Goal: Task Accomplishment & Management: Use online tool/utility

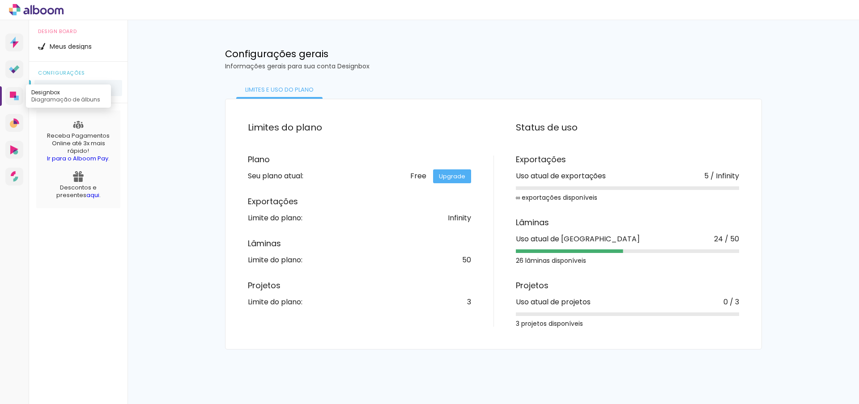
click at [10, 94] on icon at bounding box center [14, 96] width 9 height 9
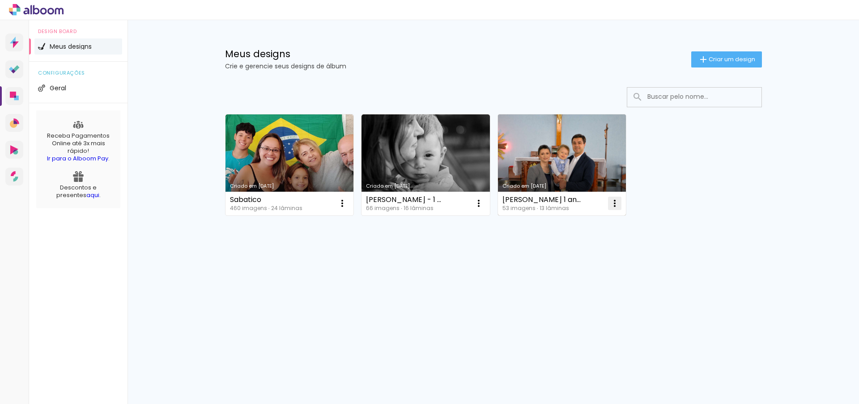
click at [616, 205] on iron-icon at bounding box center [614, 203] width 11 height 11
click at [584, 239] on span "Fazer uma cópia" at bounding box center [581, 242] width 52 height 6
type input "Cópia de Louise 1 ano"
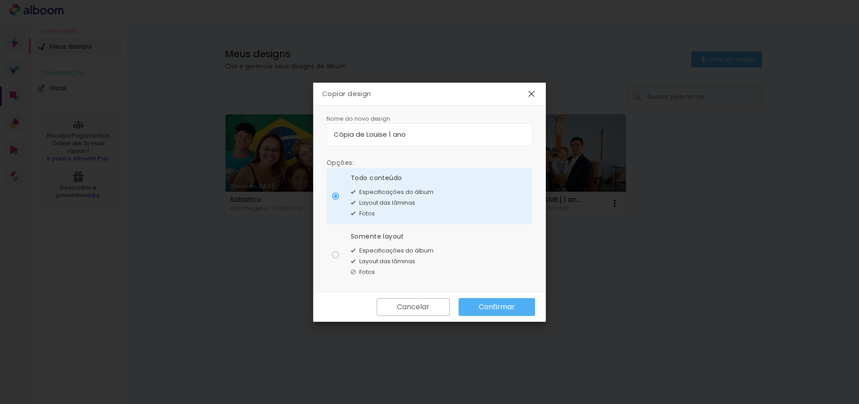
click at [362, 249] on span "Especificações do álbum" at bounding box center [396, 251] width 74 height 9
type paper-radio-button "on"
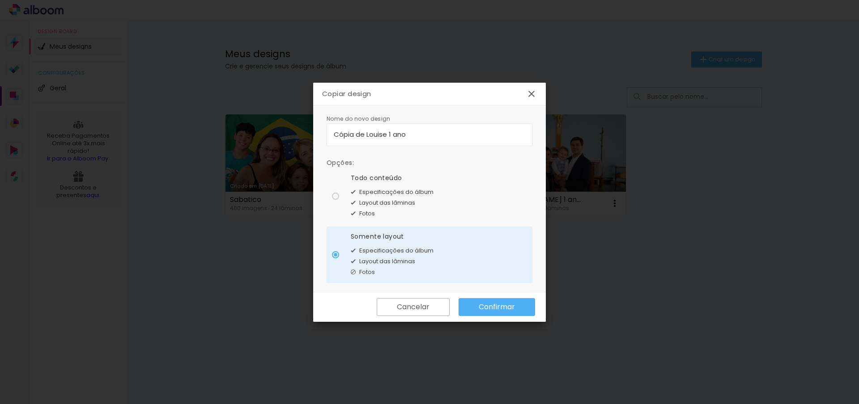
click at [514, 314] on paper-button "Confirmar" at bounding box center [497, 307] width 77 height 18
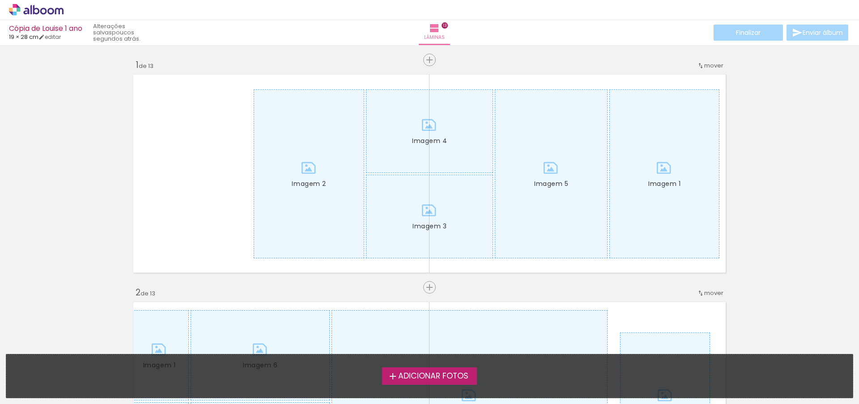
click at [416, 383] on label "Adicionar Fotos" at bounding box center [429, 376] width 95 height 17
click at [0, 0] on input "file" at bounding box center [0, 0] width 0 height 0
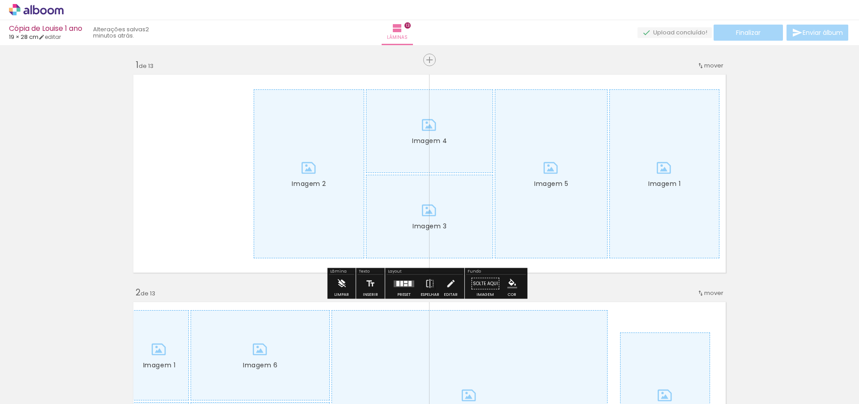
click at [341, 282] on iron-icon at bounding box center [341, 284] width 10 height 18
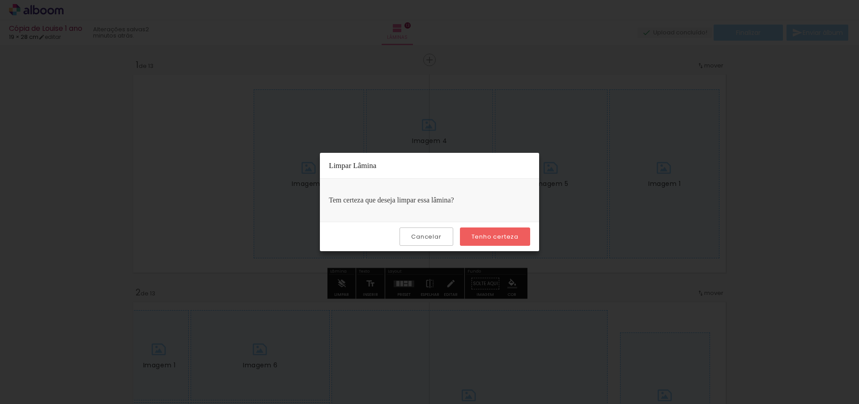
click at [0, 0] on slot "Tenho certeza" at bounding box center [0, 0] width 0 height 0
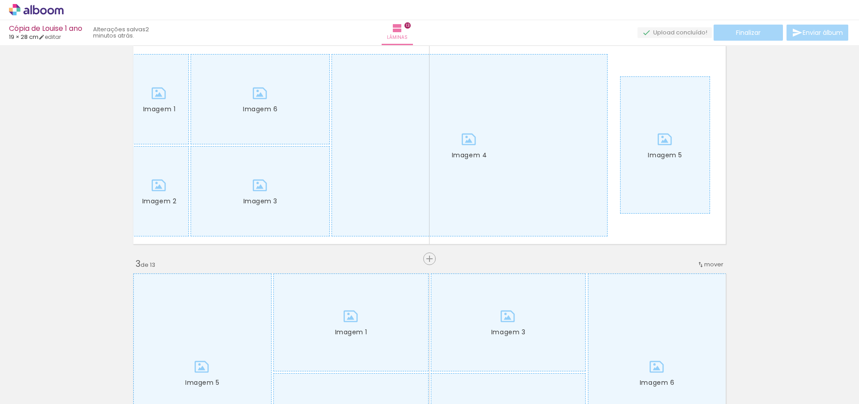
scroll to position [210, 0]
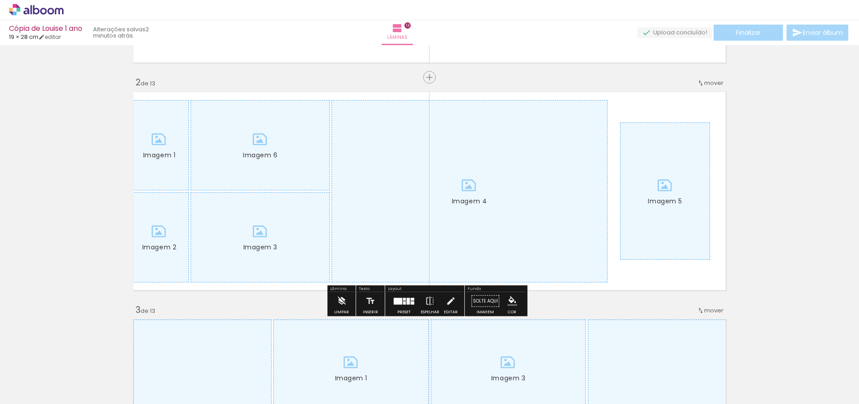
click at [343, 298] on iron-icon at bounding box center [341, 302] width 10 height 18
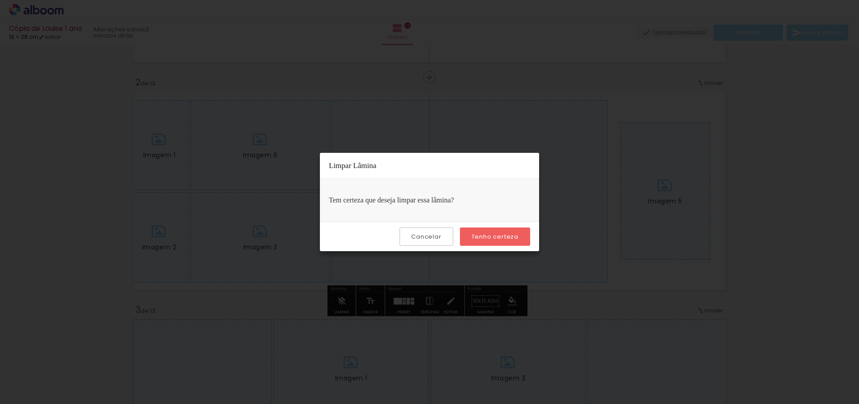
click at [0, 0] on slot "Tenho certeza" at bounding box center [0, 0] width 0 height 0
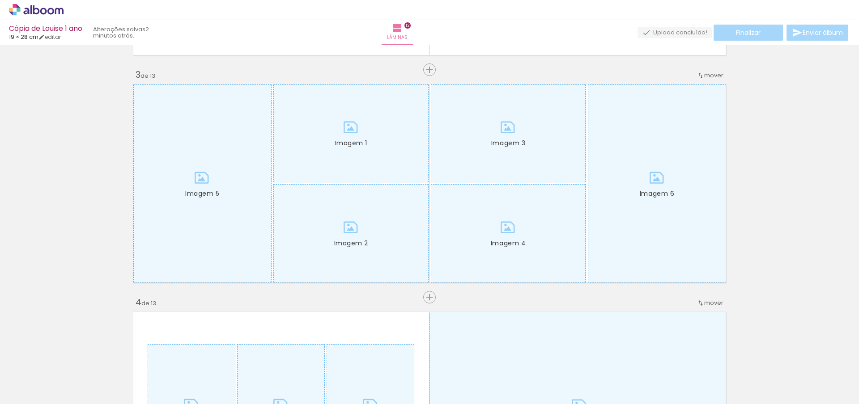
scroll to position [446, 0]
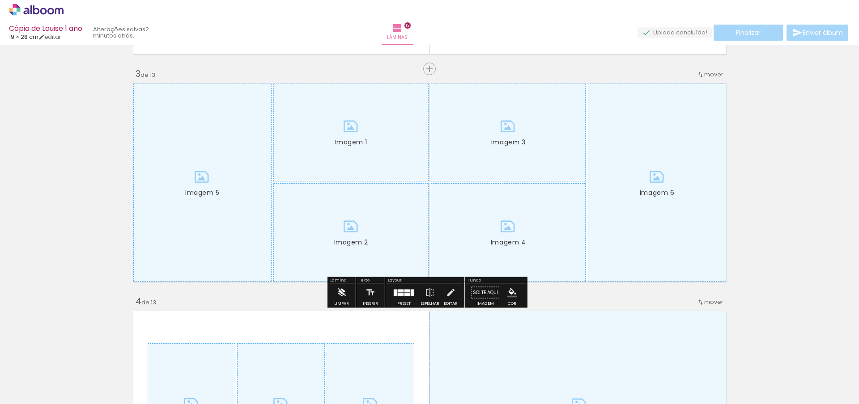
click at [344, 296] on iron-icon at bounding box center [341, 293] width 10 height 18
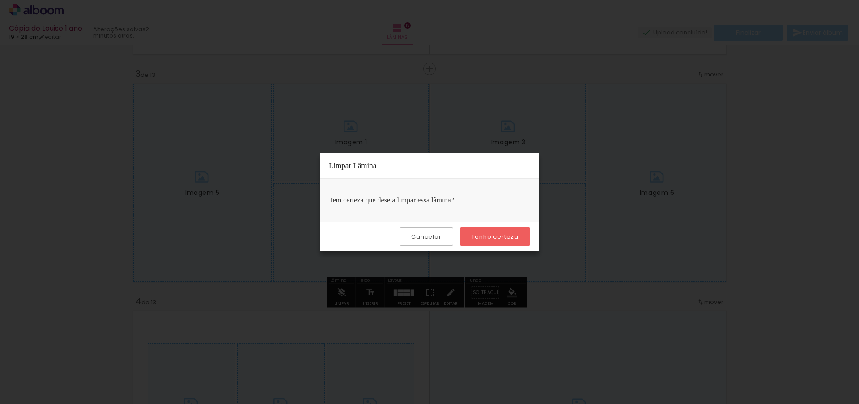
click at [0, 0] on slot "Tenho certeza" at bounding box center [0, 0] width 0 height 0
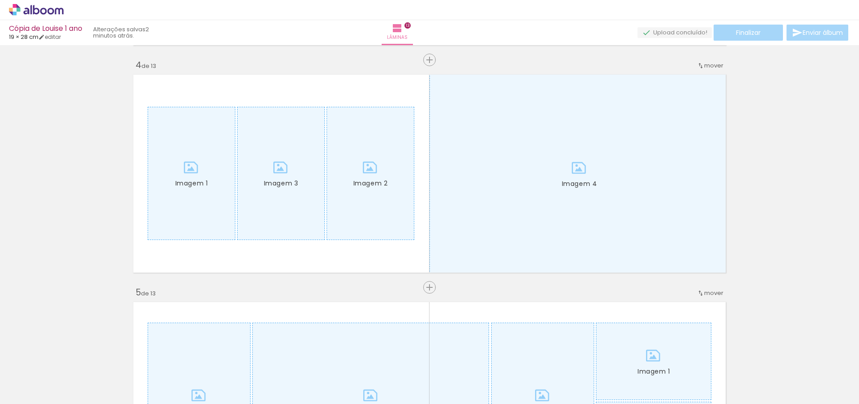
scroll to position [685, 0]
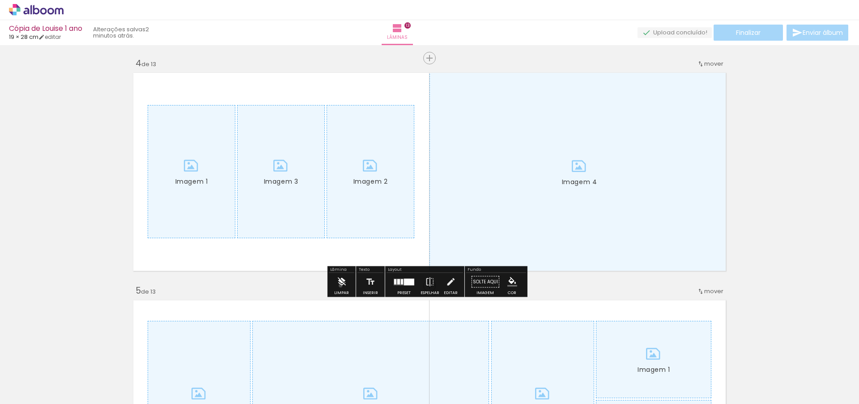
click at [340, 286] on iron-icon at bounding box center [341, 282] width 10 height 18
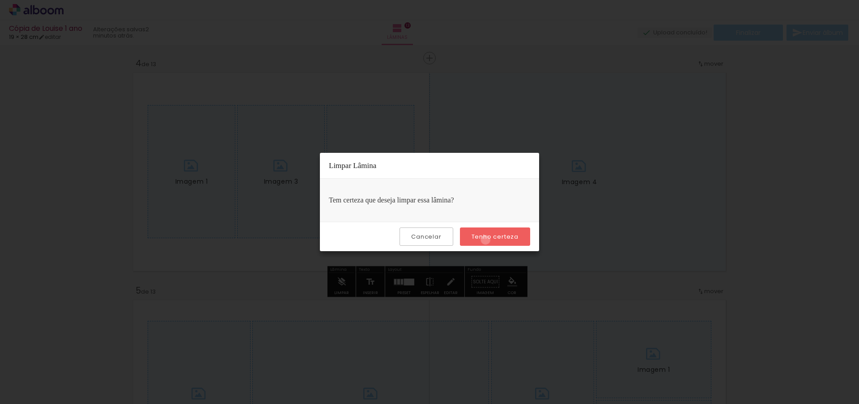
click at [0, 0] on slot "Tenho certeza" at bounding box center [0, 0] width 0 height 0
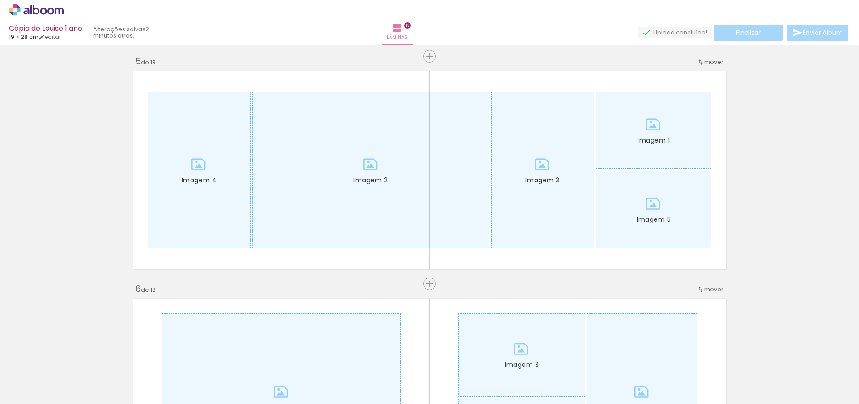
scroll to position [923, 0]
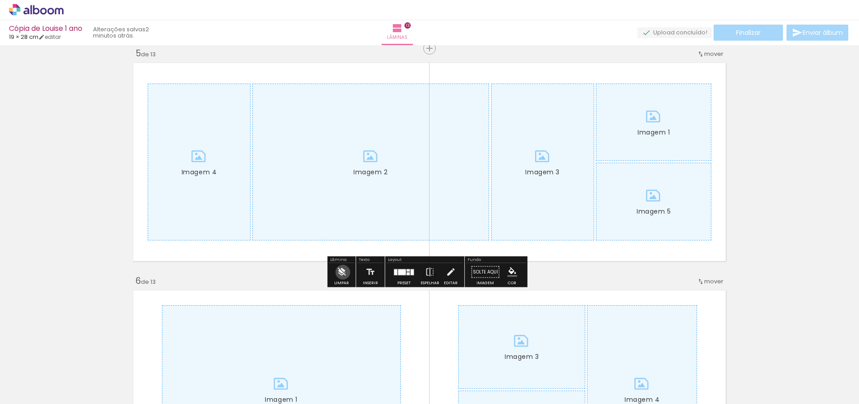
click at [343, 272] on iron-icon at bounding box center [341, 273] width 10 height 18
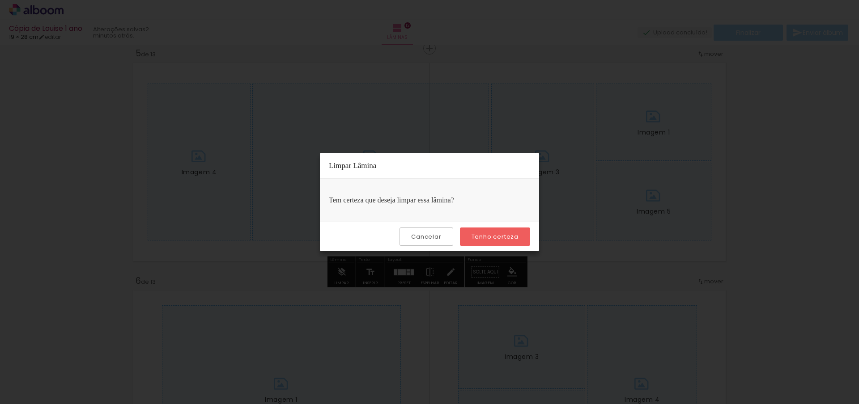
click at [0, 0] on slot "Tenho certeza" at bounding box center [0, 0] width 0 height 0
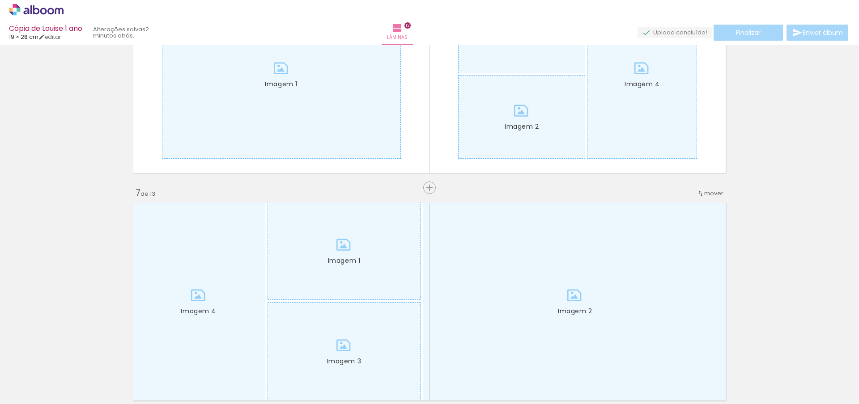
scroll to position [1240, 0]
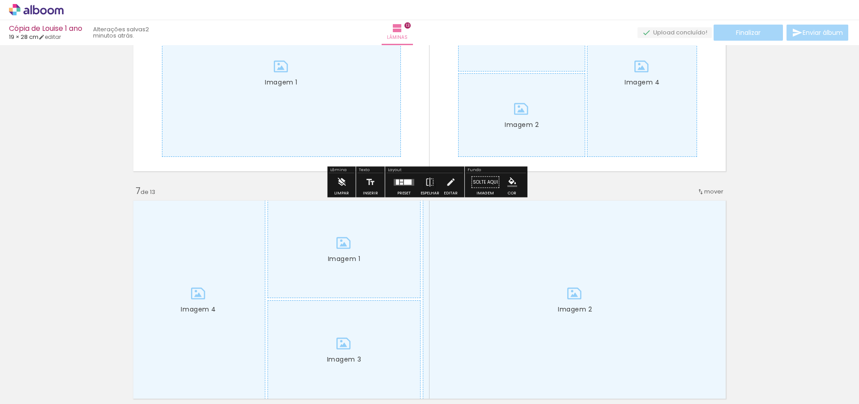
click at [340, 183] on iron-icon at bounding box center [341, 183] width 10 height 18
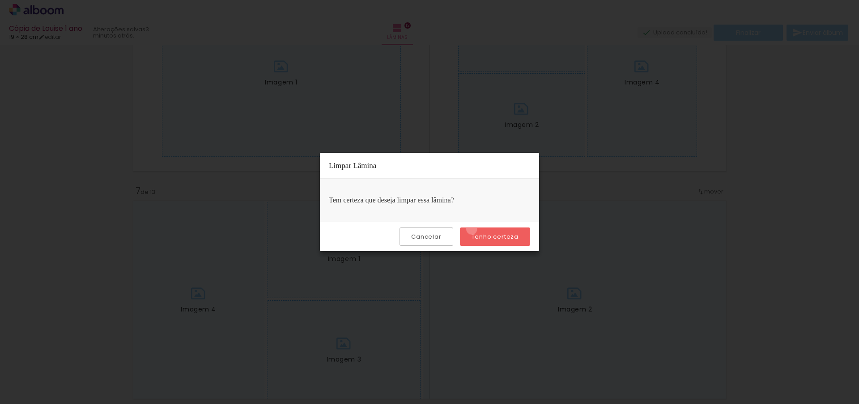
click at [473, 230] on paper-button "Tenho certeza" at bounding box center [495, 237] width 70 height 18
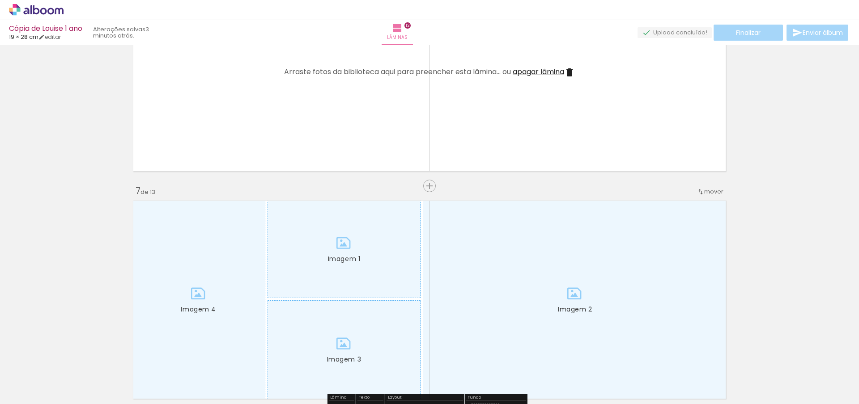
scroll to position [1414, 0]
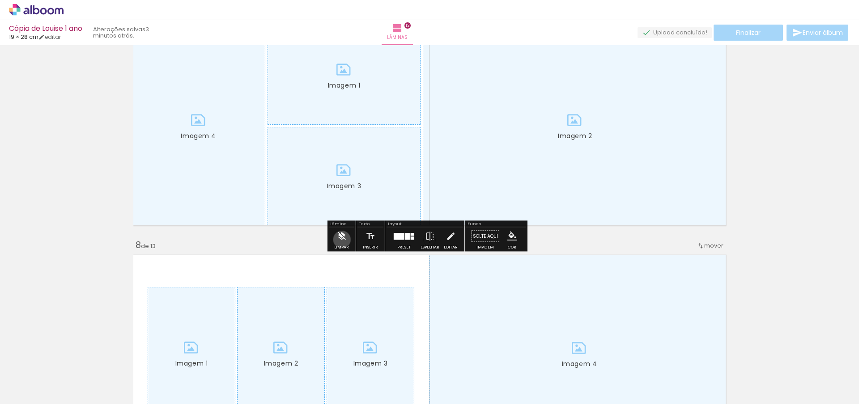
click at [342, 240] on iron-icon at bounding box center [341, 237] width 10 height 18
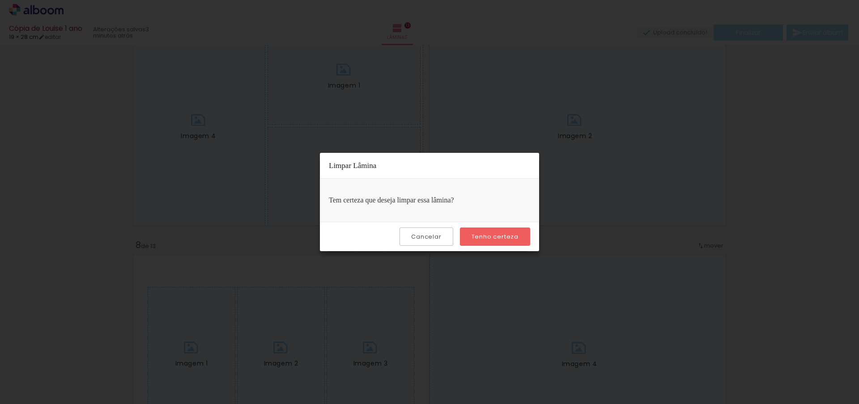
click at [0, 0] on slot "Tenho certeza" at bounding box center [0, 0] width 0 height 0
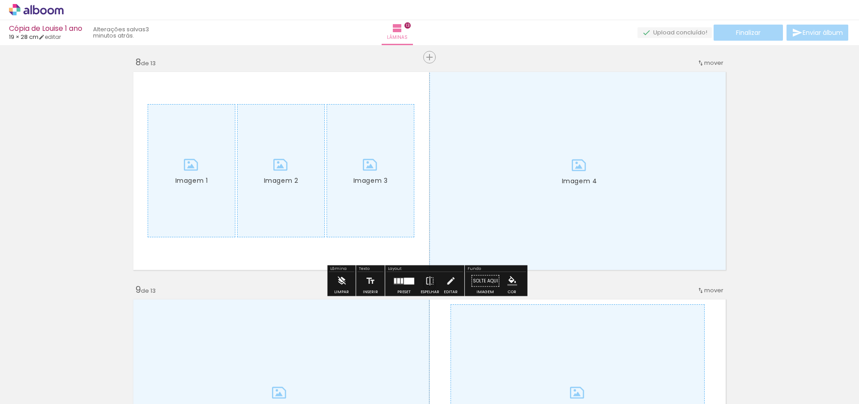
scroll to position [1601, 0]
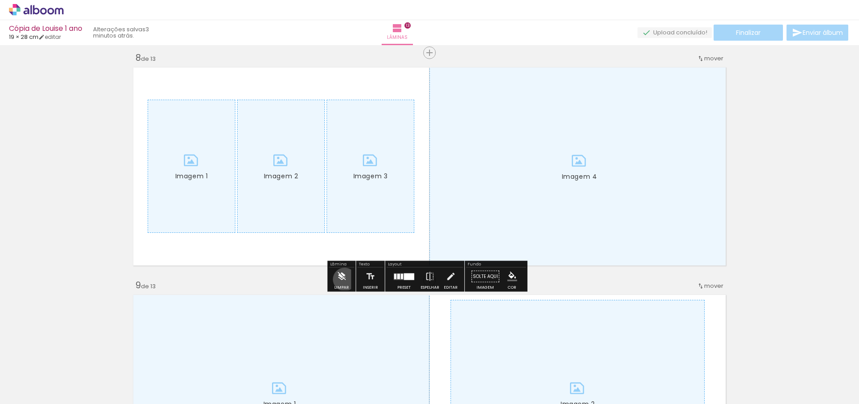
click at [344, 280] on iron-icon at bounding box center [341, 277] width 10 height 18
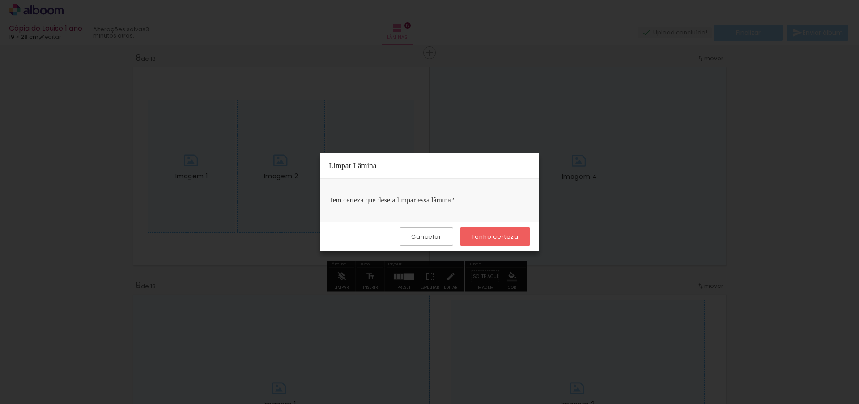
click at [0, 0] on slot "Tenho certeza" at bounding box center [0, 0] width 0 height 0
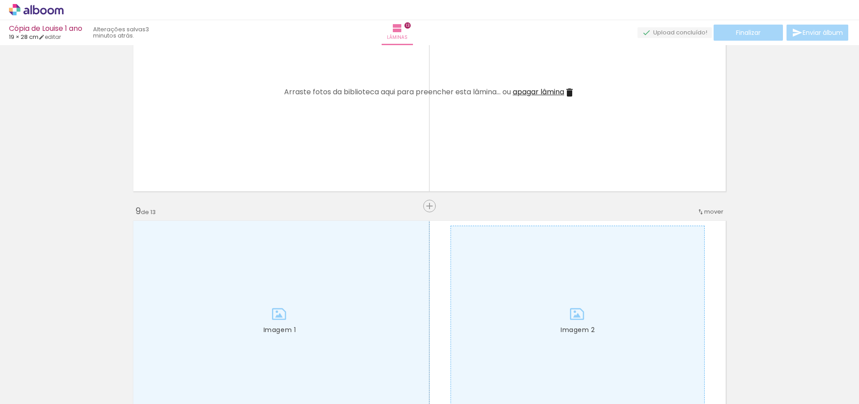
scroll to position [1883, 0]
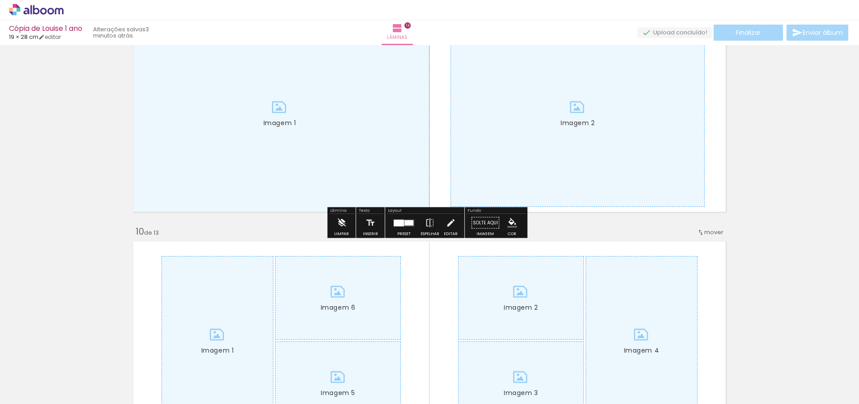
click at [340, 221] on iron-icon at bounding box center [341, 223] width 10 height 18
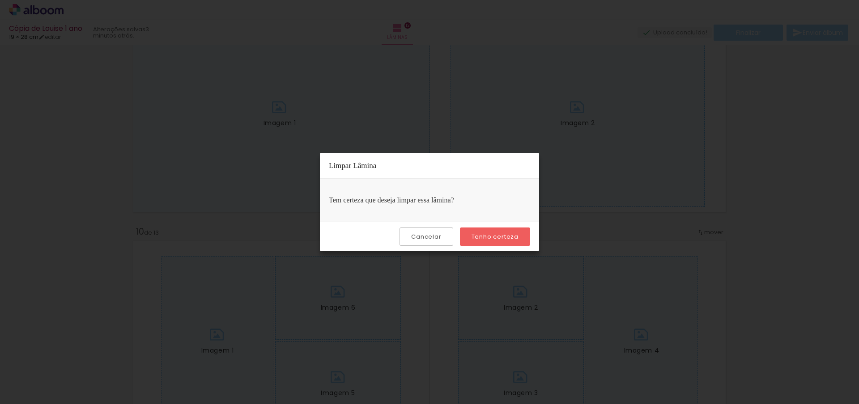
click at [0, 0] on slot "Tenho certeza" at bounding box center [0, 0] width 0 height 0
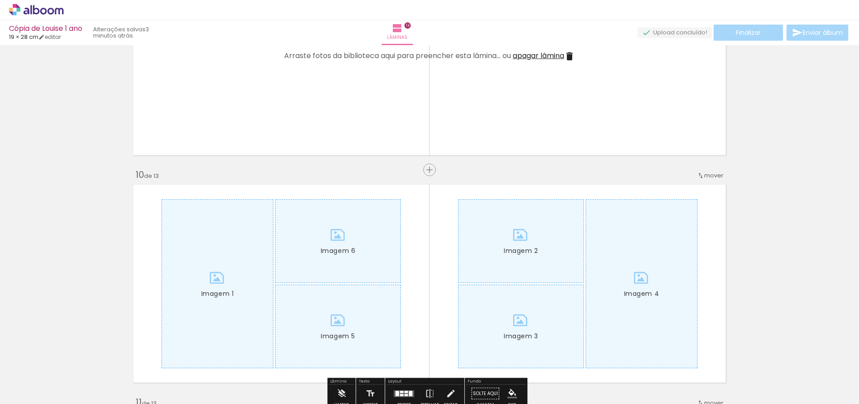
scroll to position [2042, 0]
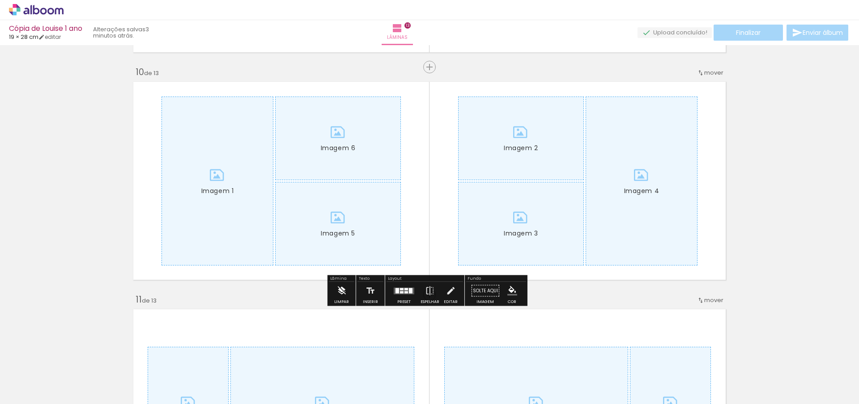
click at [342, 293] on iron-icon at bounding box center [341, 291] width 10 height 18
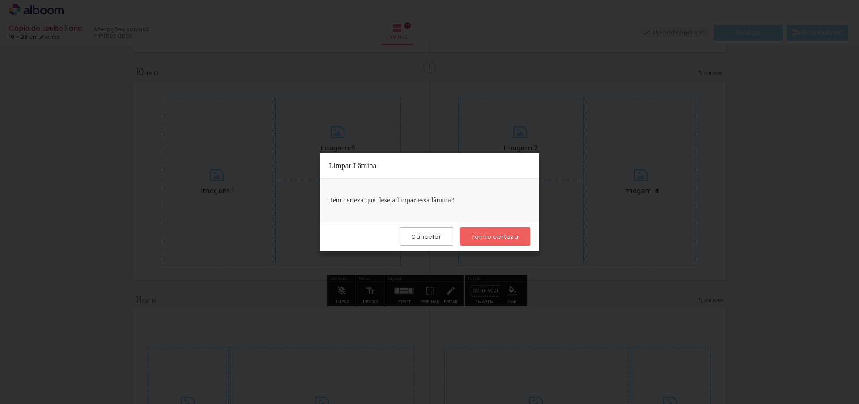
click at [0, 0] on slot "Tenho certeza" at bounding box center [0, 0] width 0 height 0
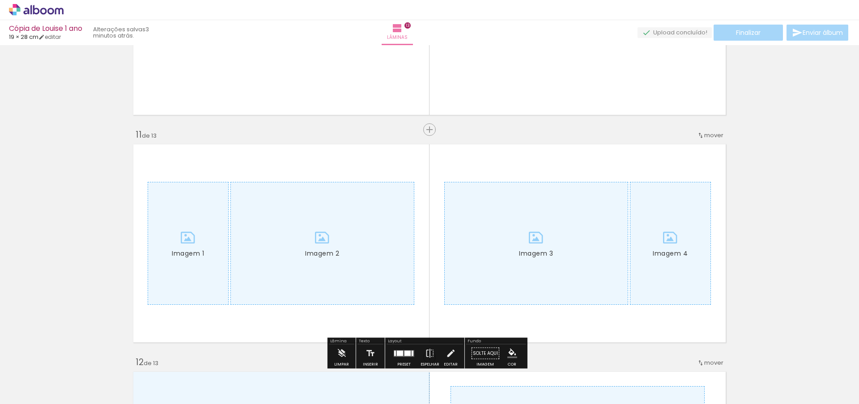
scroll to position [2285, 0]
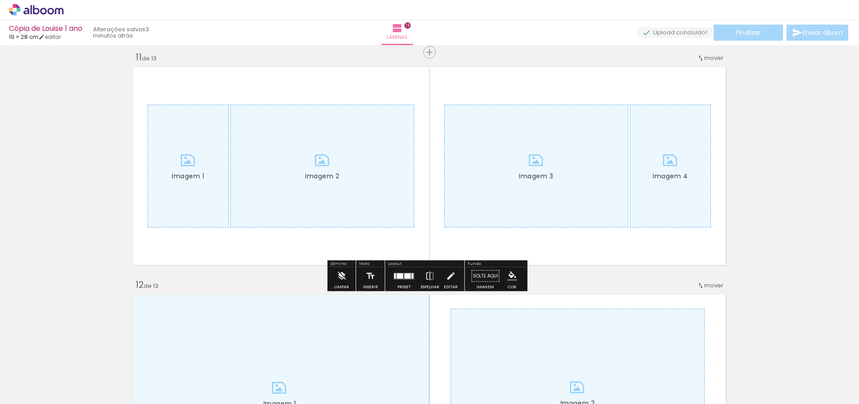
click at [345, 275] on iron-icon at bounding box center [341, 277] width 10 height 18
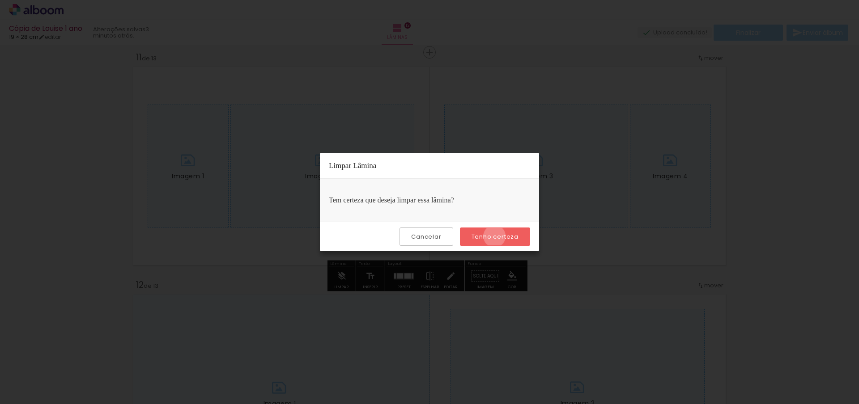
click at [0, 0] on slot "Tenho certeza" at bounding box center [0, 0] width 0 height 0
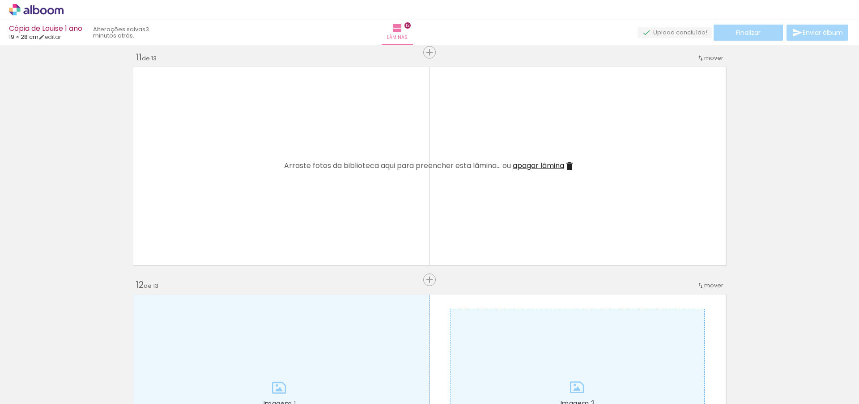
scroll to position [2555, 0]
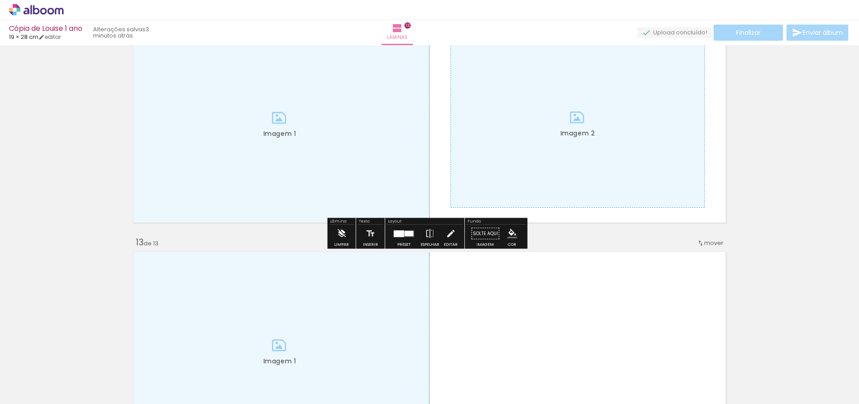
click at [336, 234] on iron-icon at bounding box center [341, 234] width 10 height 18
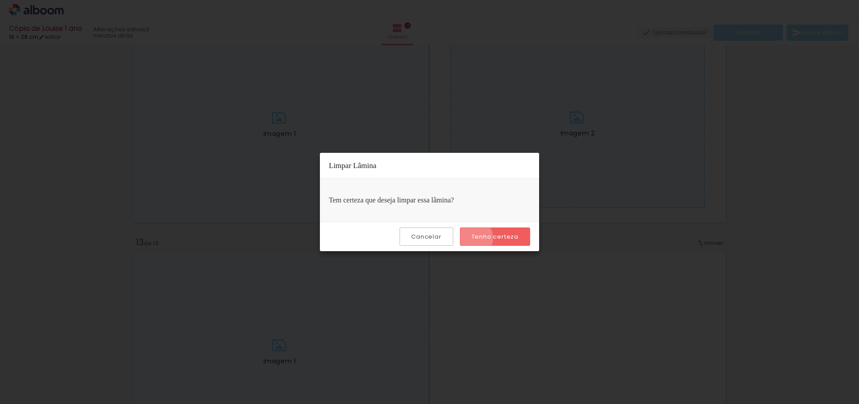
click at [0, 0] on slot "Tenho certeza" at bounding box center [0, 0] width 0 height 0
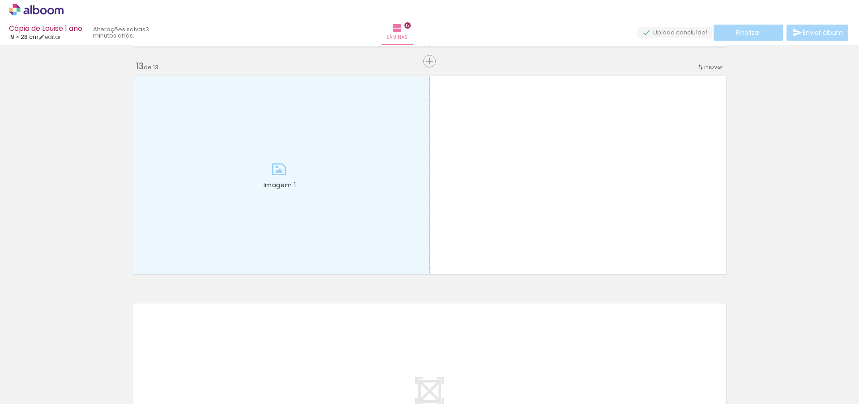
scroll to position [2734, 0]
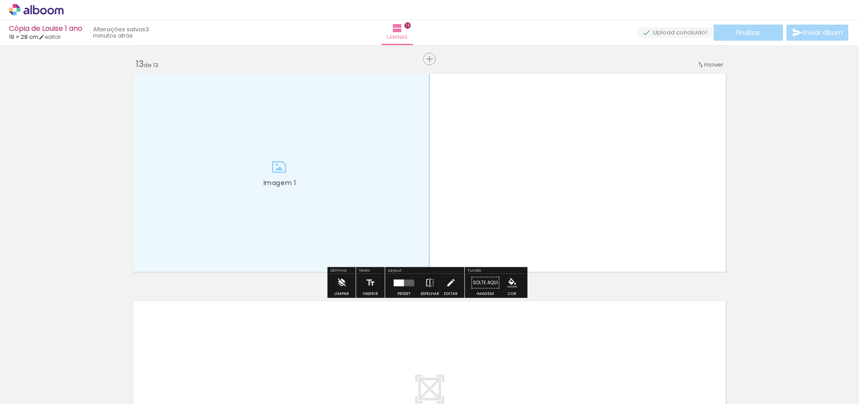
click at [344, 287] on iron-icon at bounding box center [341, 283] width 10 height 18
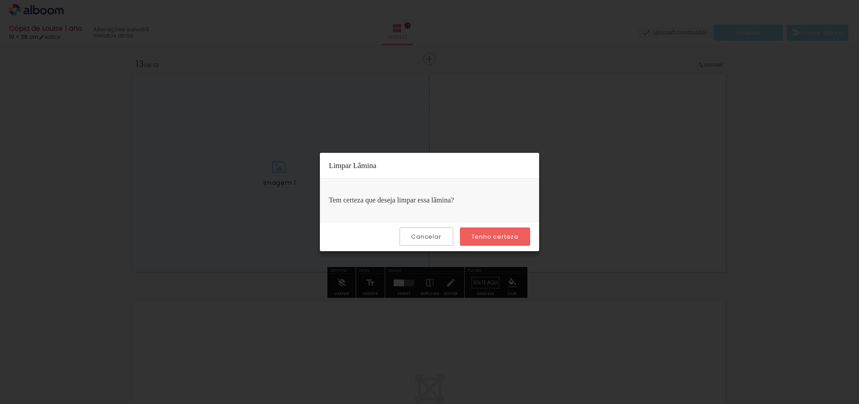
click at [497, 241] on paper-button "Tenho certeza" at bounding box center [495, 237] width 70 height 18
